Goal: Information Seeking & Learning: Learn about a topic

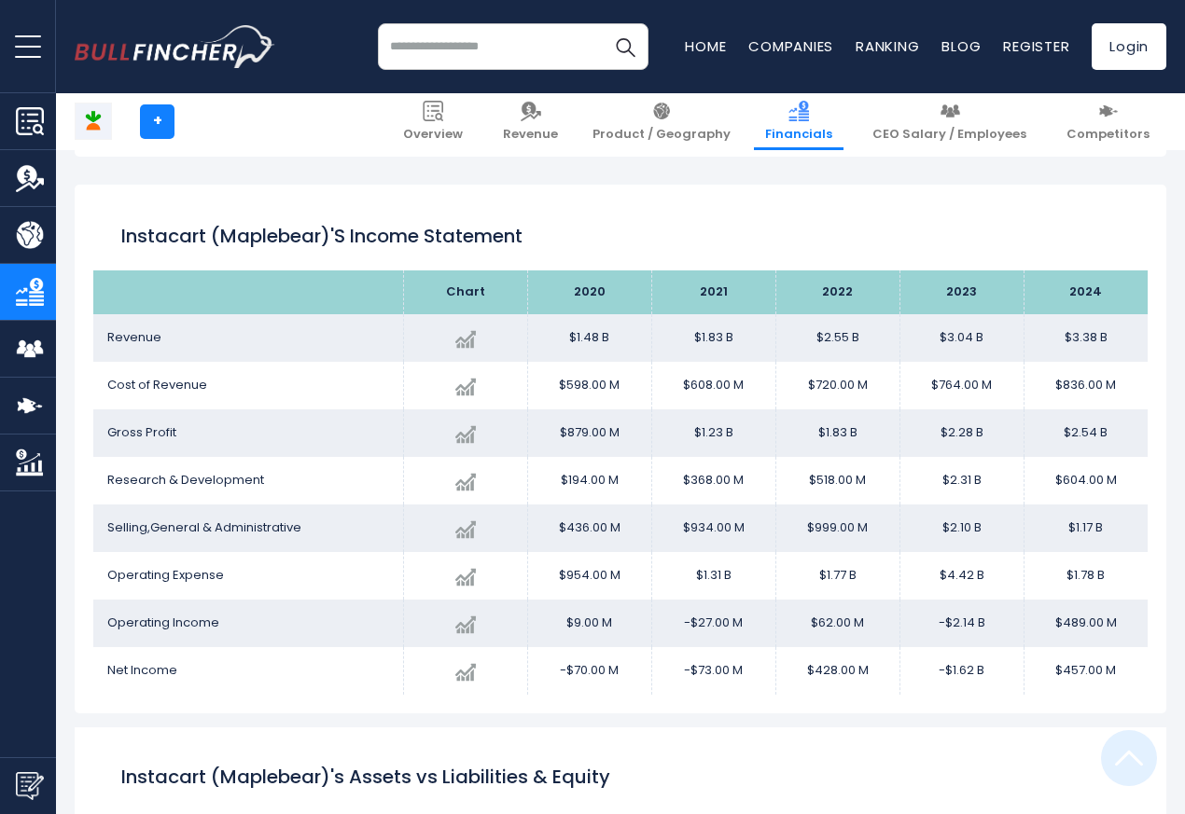
scroll to position [1009, 0]
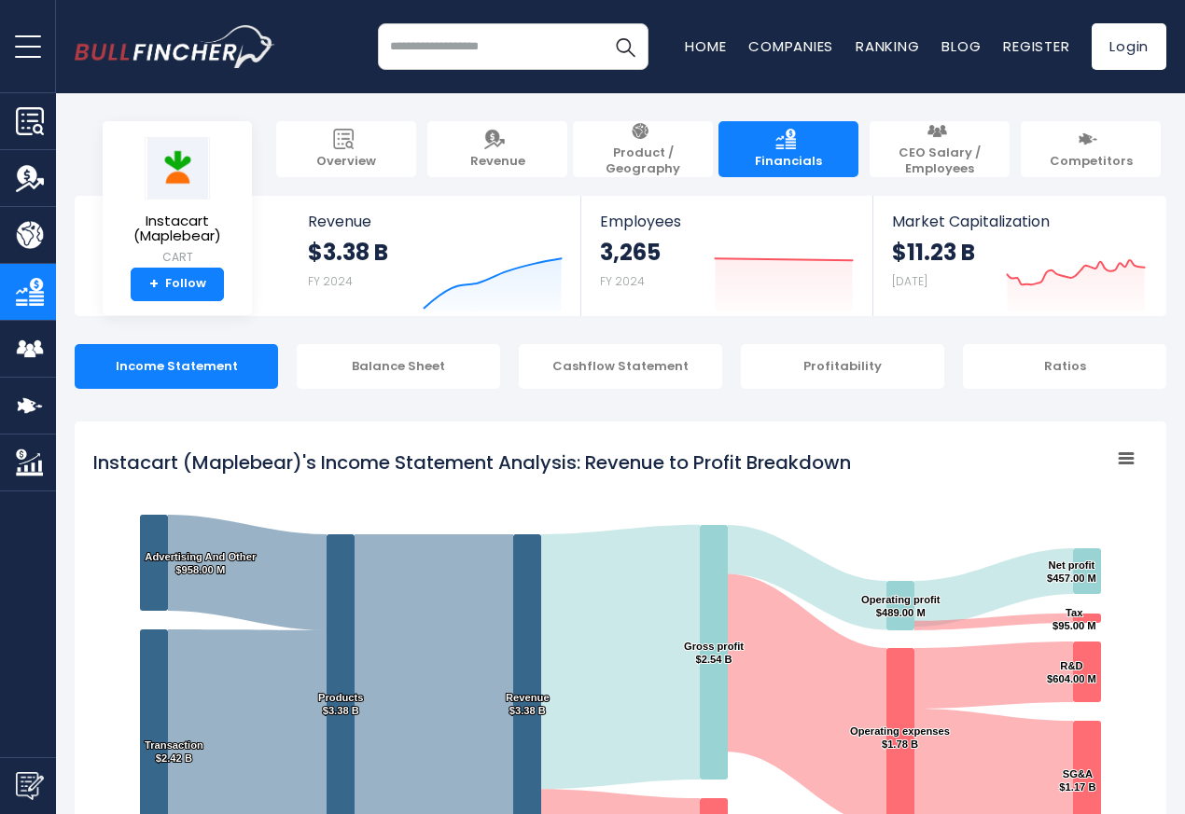
scroll to position [1009, 0]
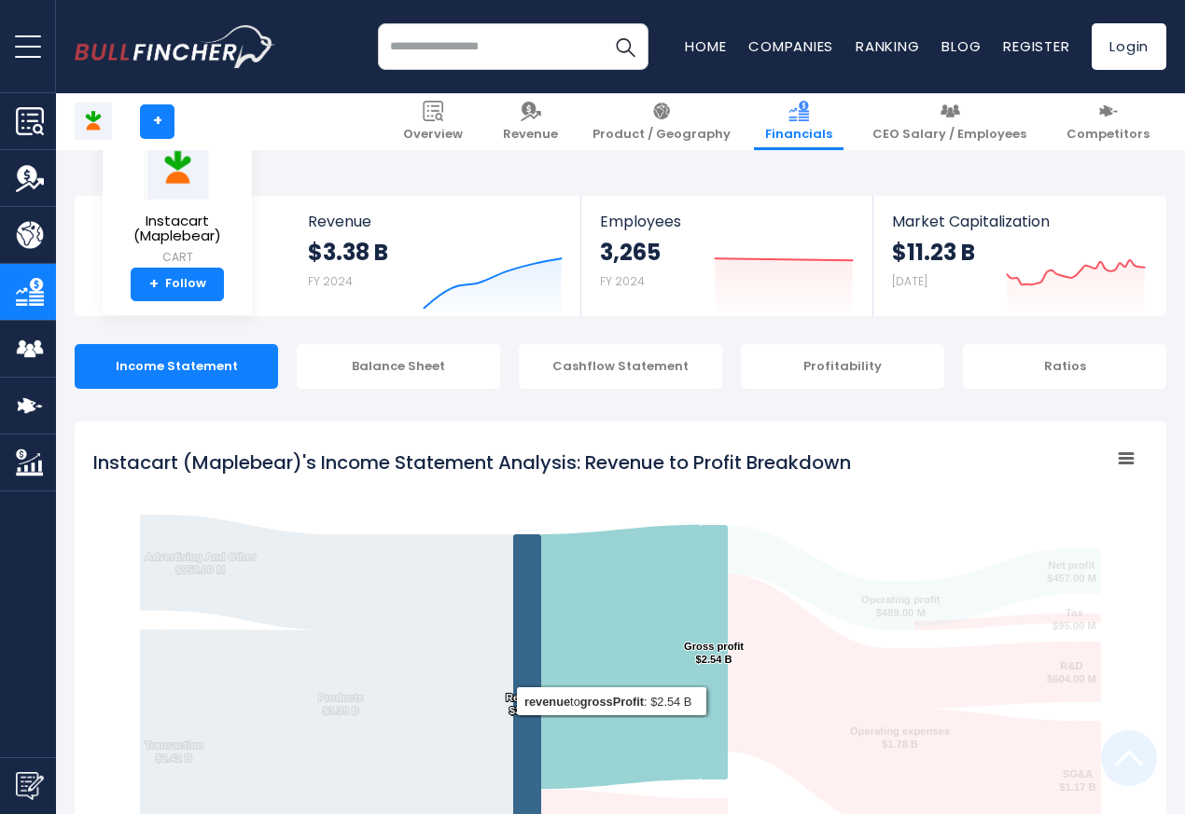
scroll to position [1009, 0]
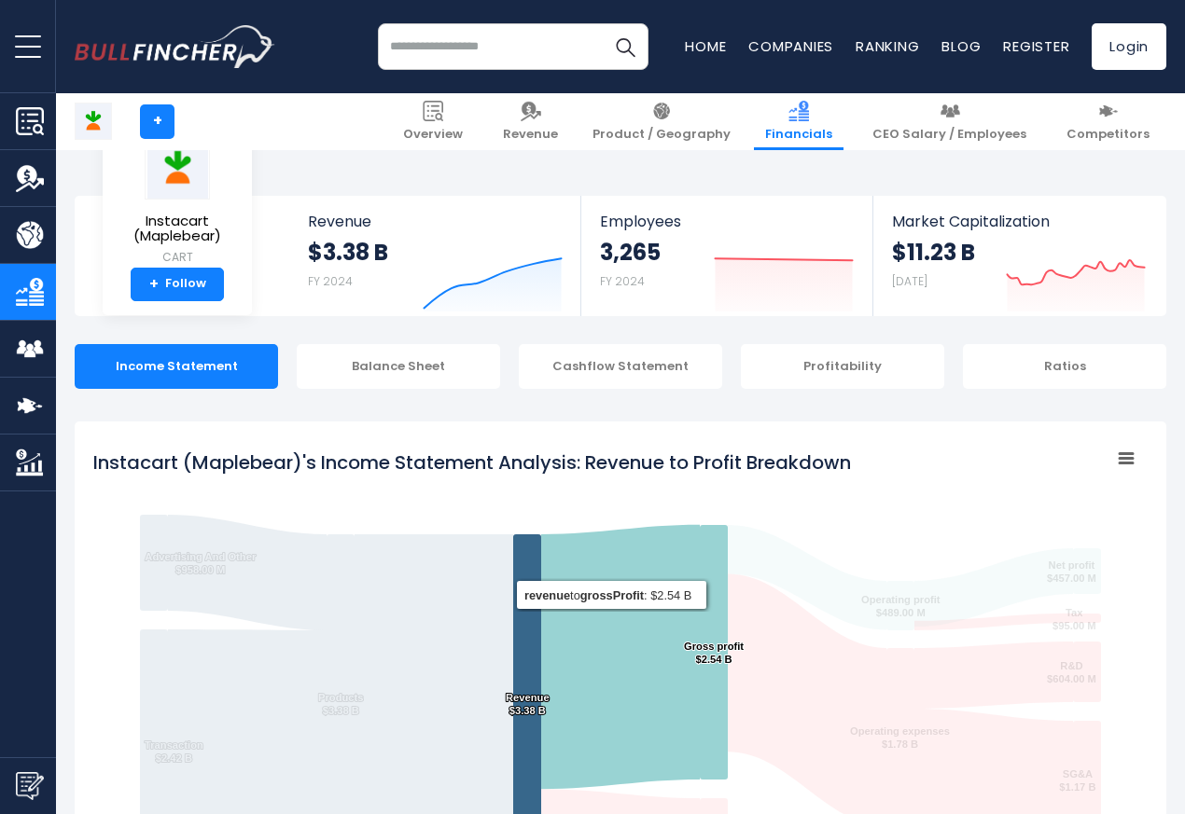
scroll to position [1009, 0]
